Goal: Task Accomplishment & Management: Use online tool/utility

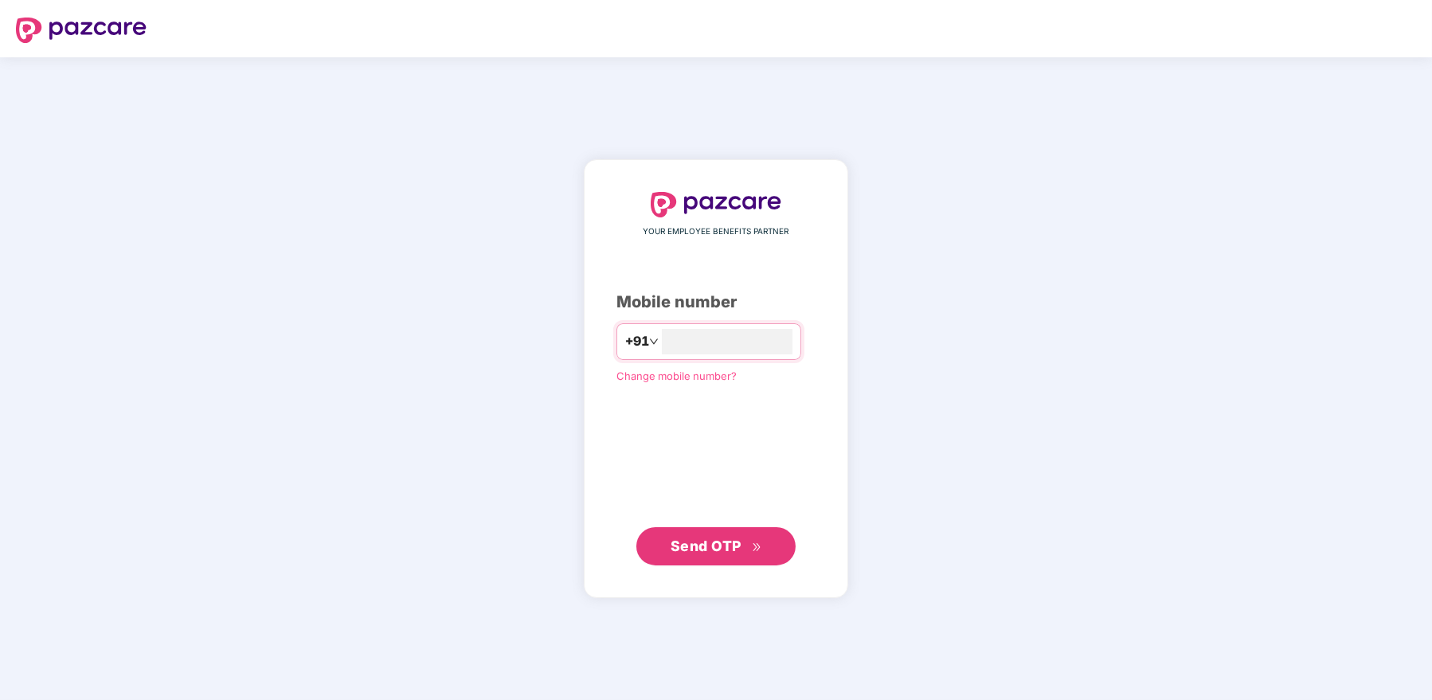
type input "**********"
click at [716, 539] on span "Send OTP" at bounding box center [706, 546] width 71 height 17
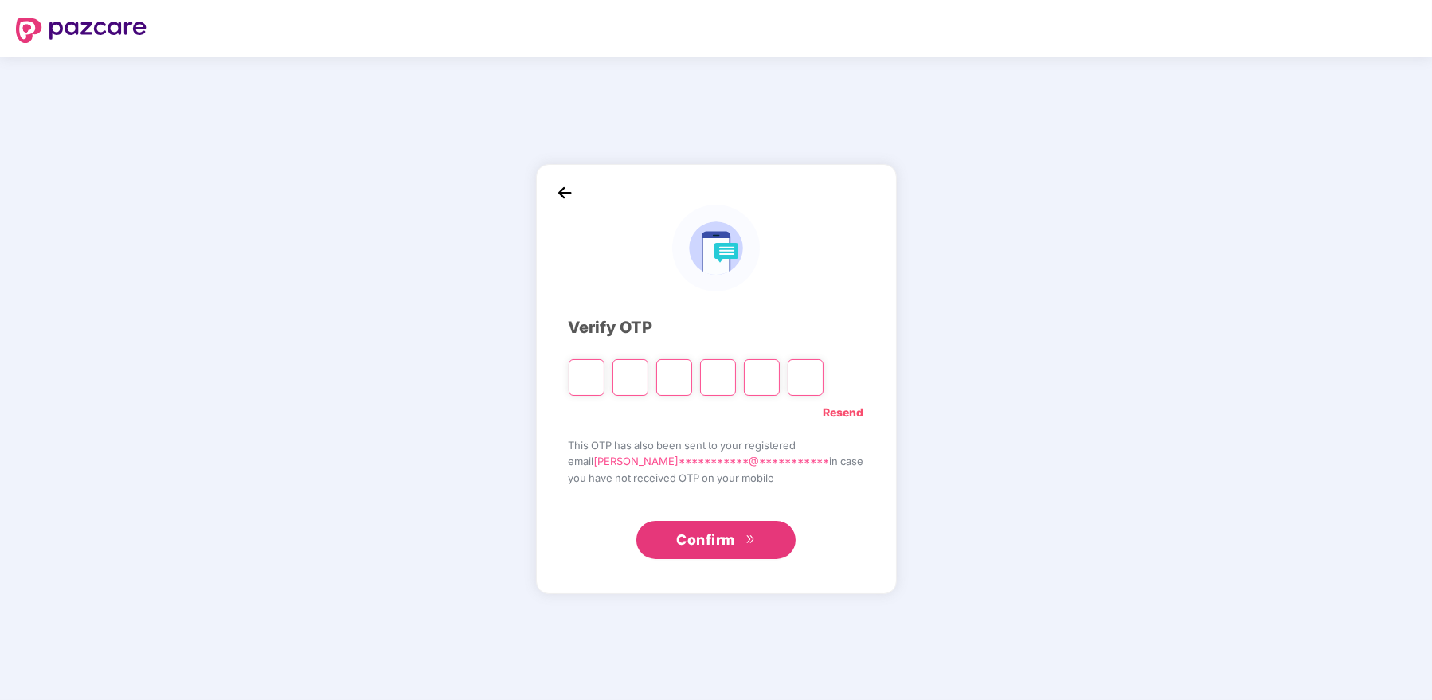
type input "*"
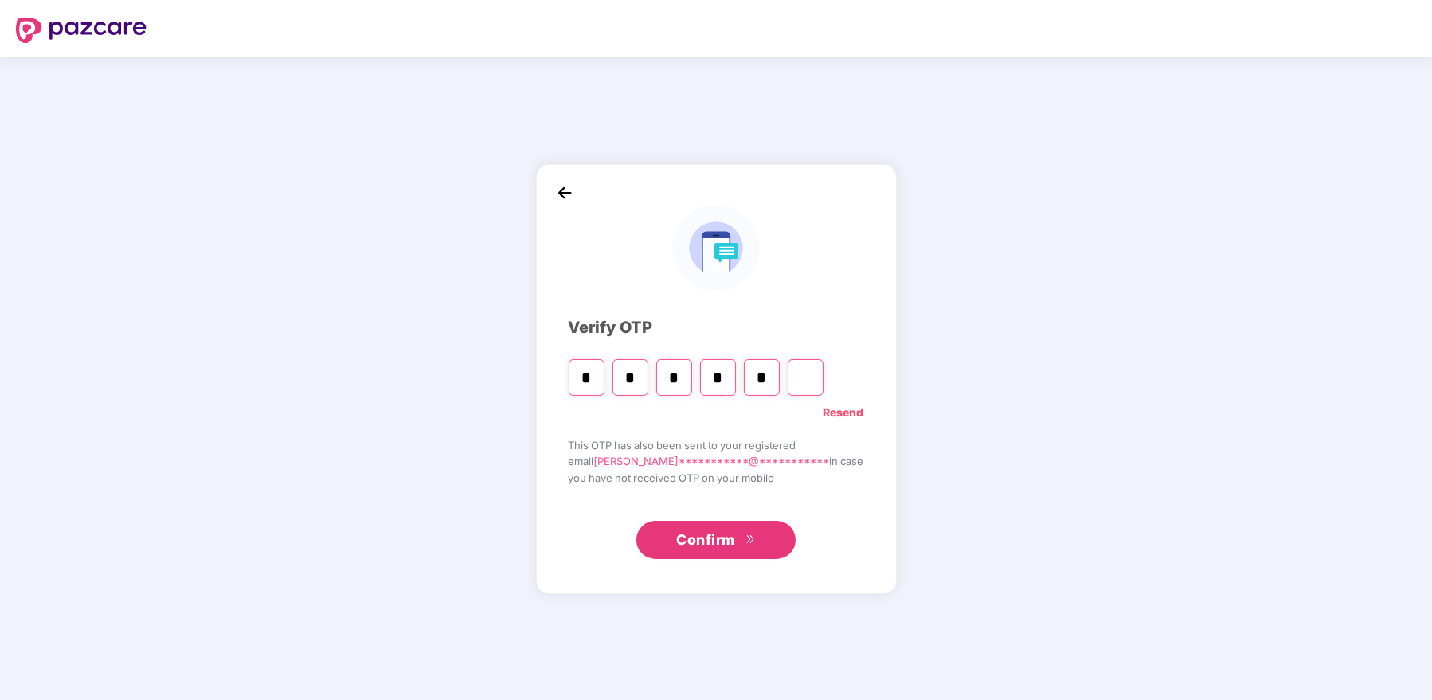
type input "*"
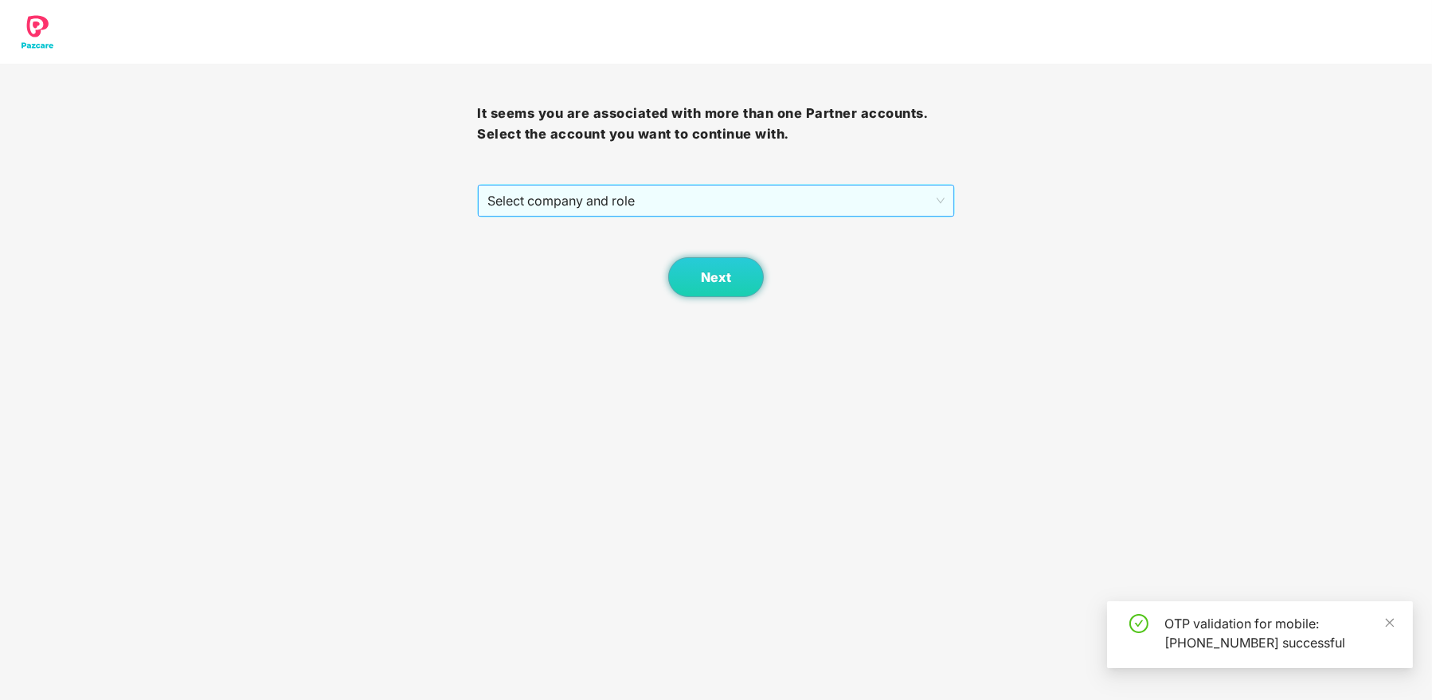
click at [690, 205] on span "Select company and role" at bounding box center [716, 201] width 456 height 30
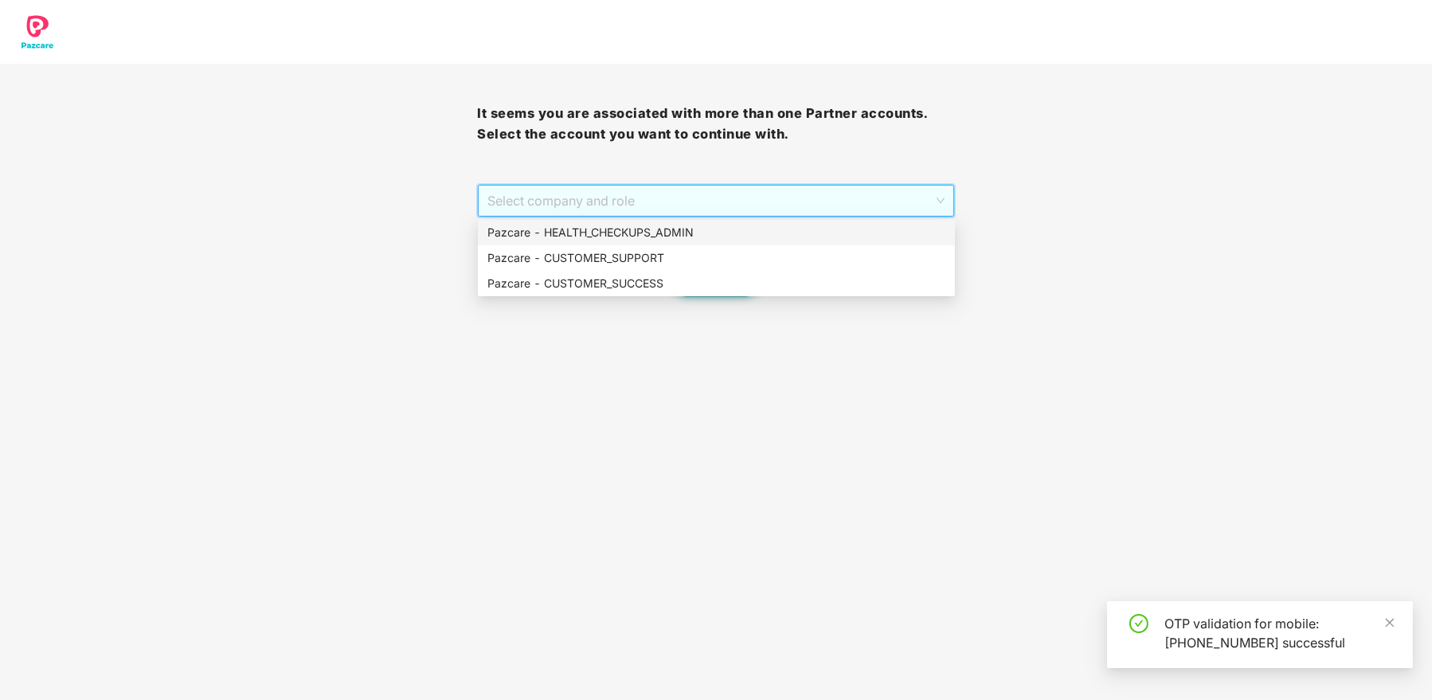
click at [668, 227] on div "Pazcare - HEALTH_CHECKUPS_ADMIN" at bounding box center [717, 233] width 458 height 18
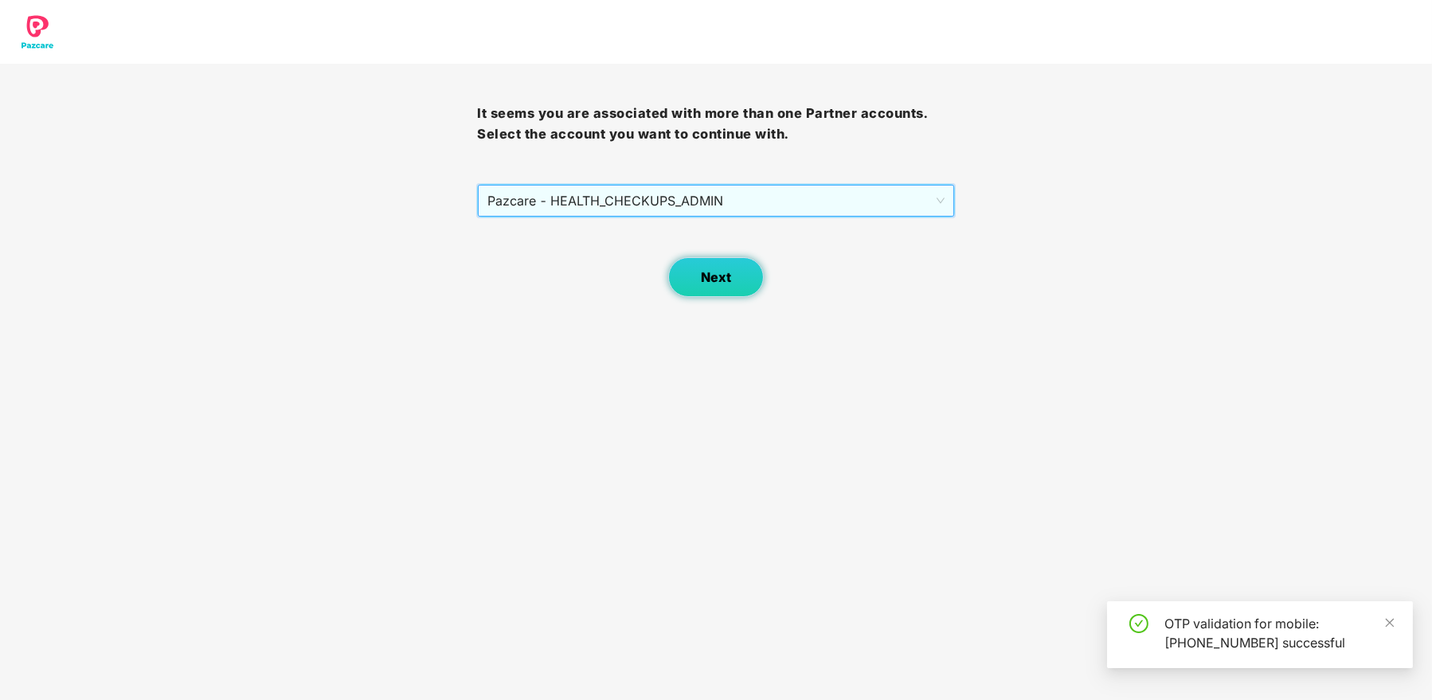
click at [703, 263] on button "Next" at bounding box center [716, 277] width 96 height 40
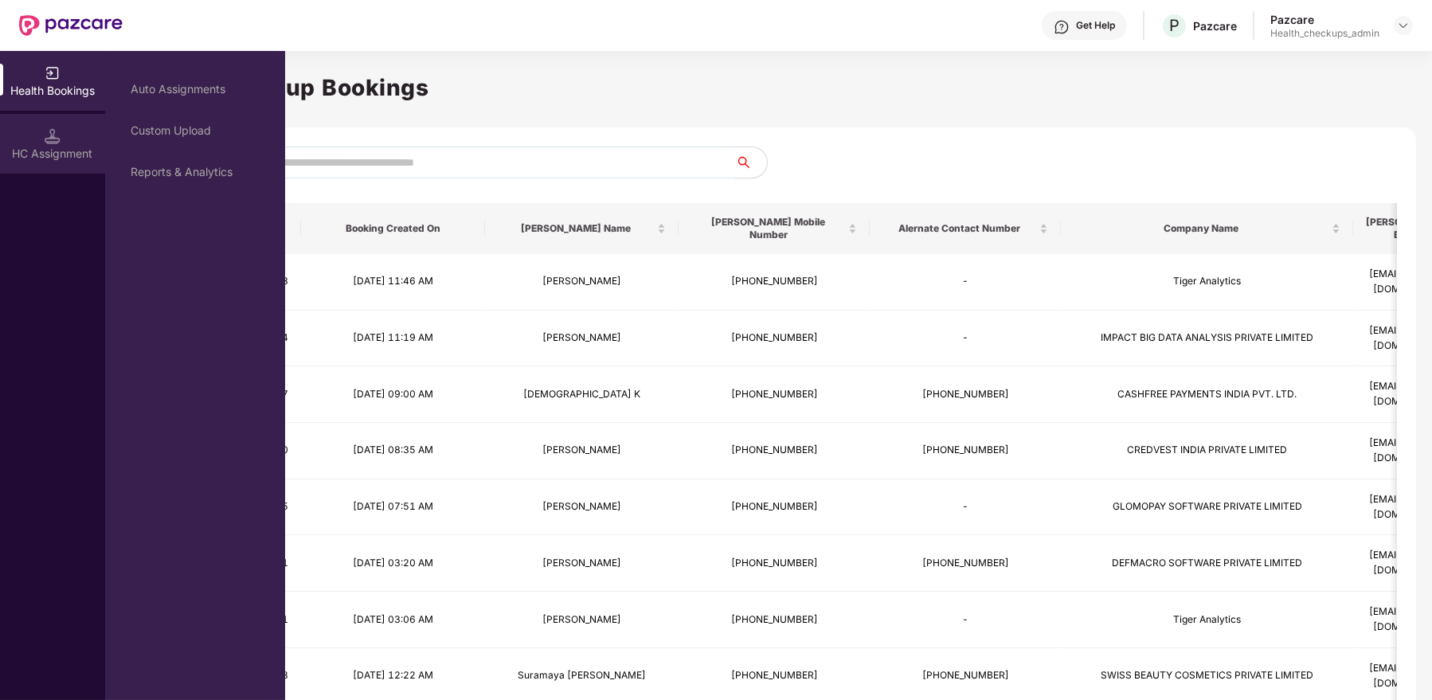
click at [59, 143] on img at bounding box center [53, 136] width 16 height 16
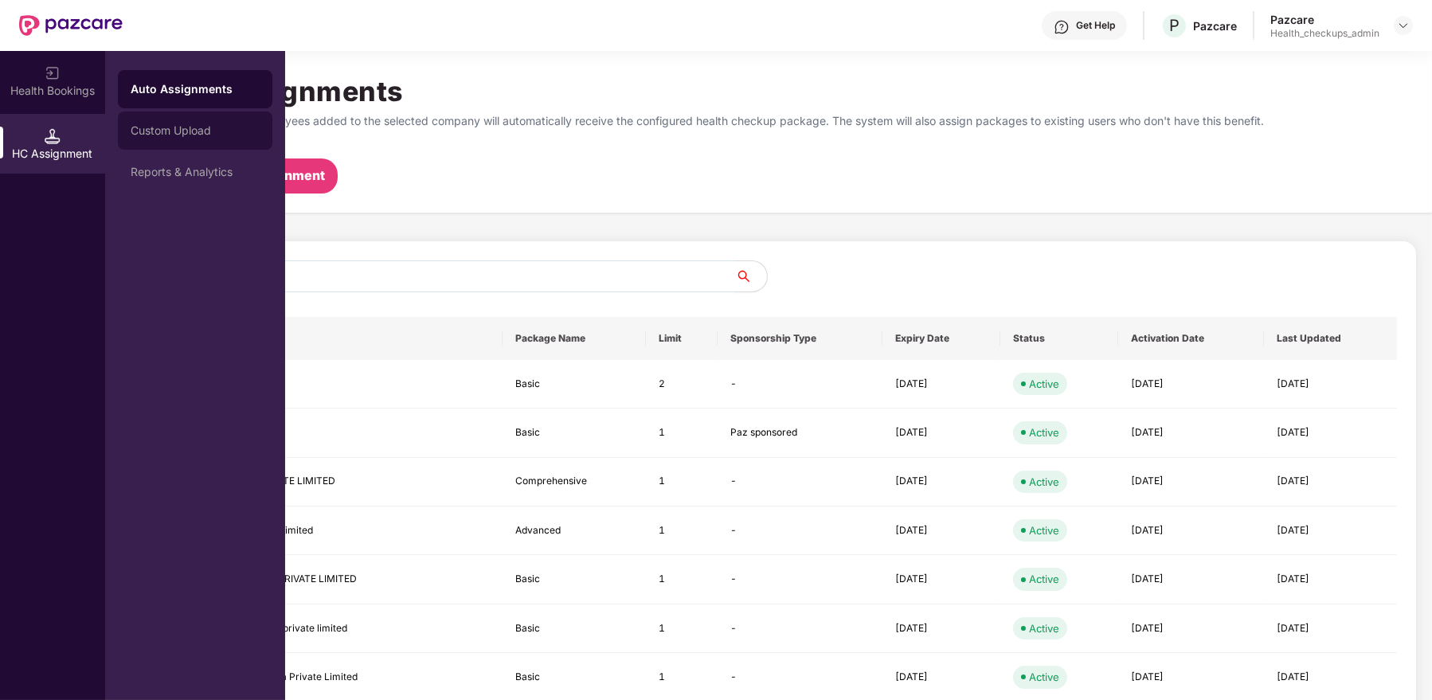
click at [201, 134] on div "Custom Upload" at bounding box center [195, 130] width 129 height 13
